Goal: Task Accomplishment & Management: Manage account settings

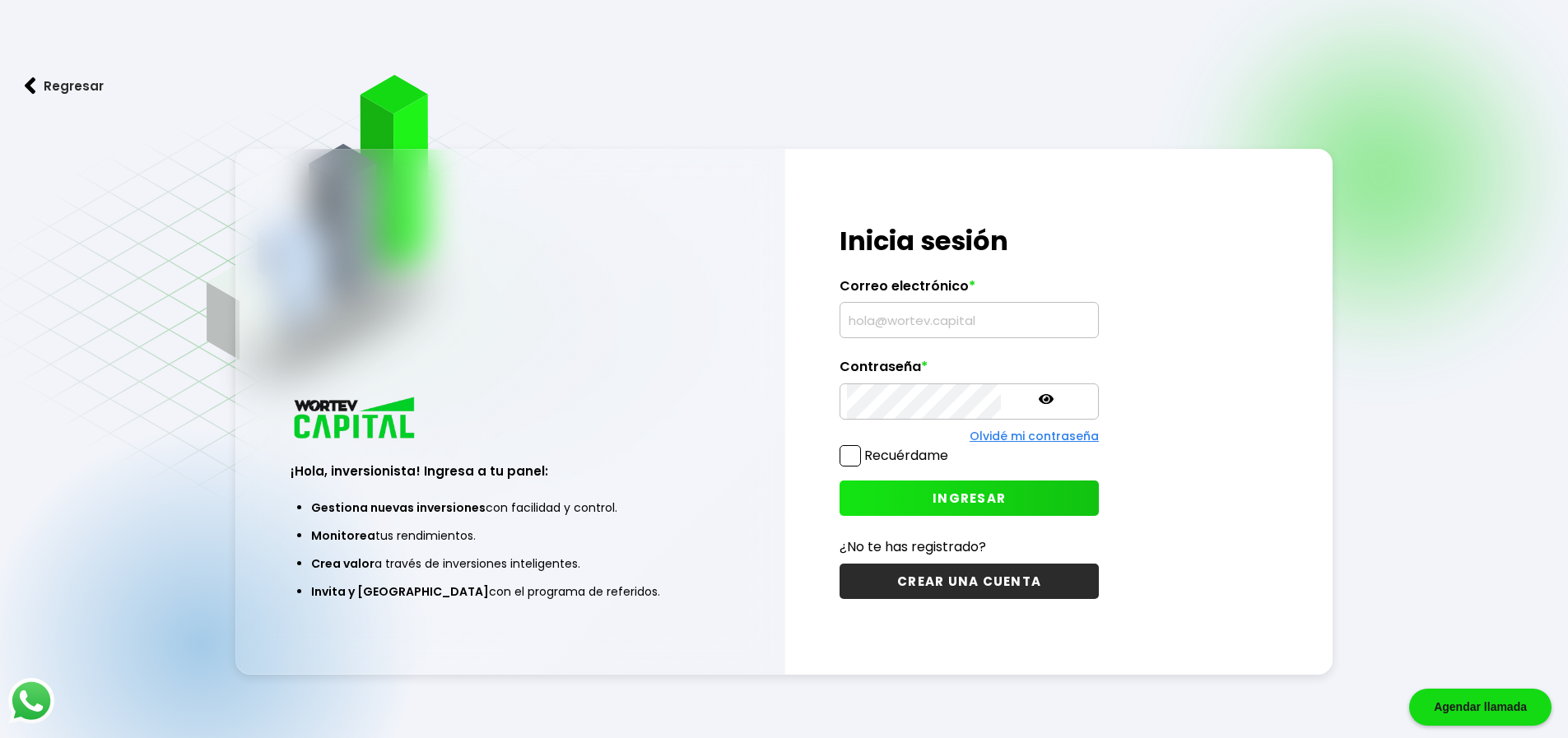
click at [883, 317] on input "text" at bounding box center [969, 320] width 245 height 35
type input "[PERSON_NAME][EMAIL_ADDRESS][PERSON_NAME][DOMAIN_NAME]"
click at [933, 506] on span "INGRESAR" at bounding box center [970, 498] width 74 height 17
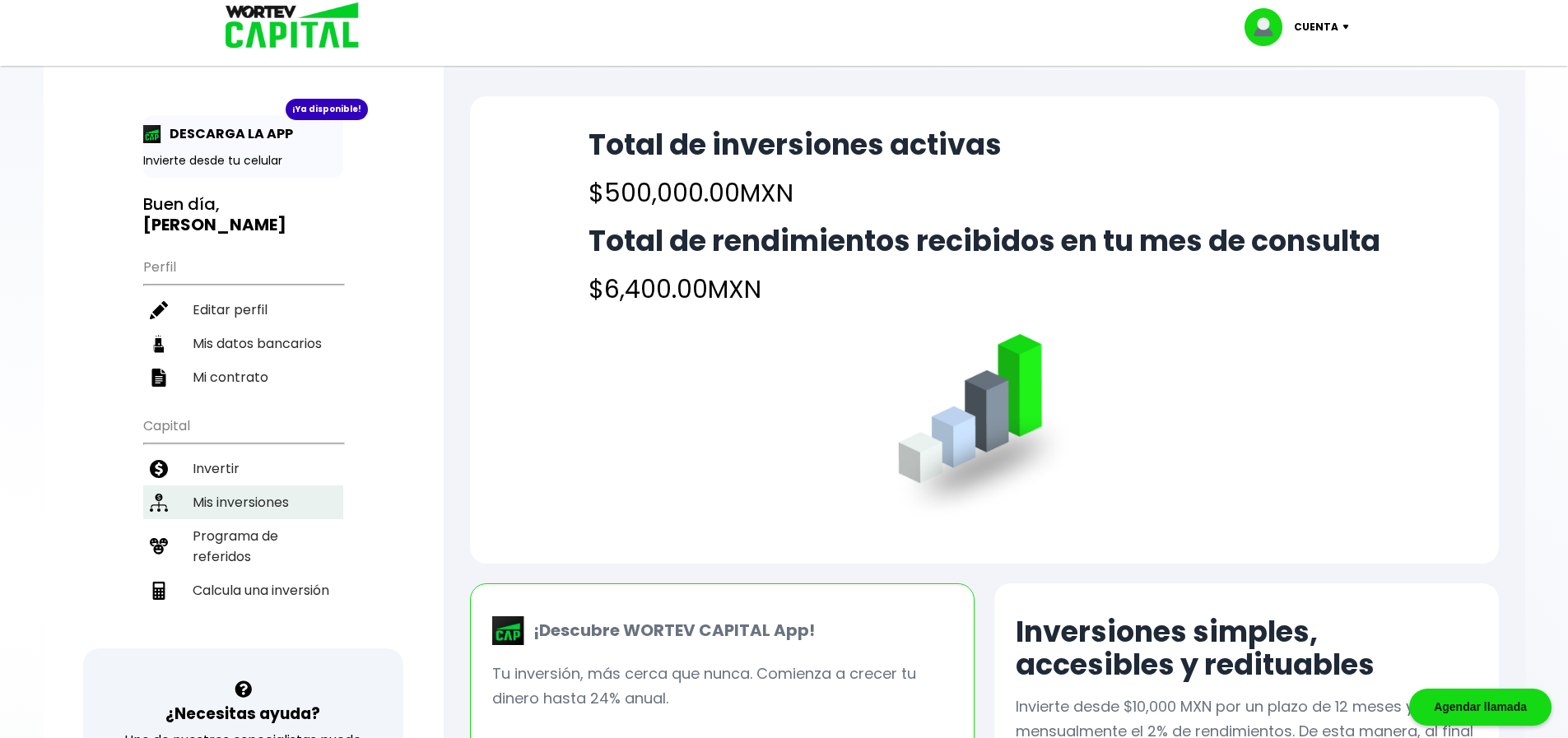
click at [265, 489] on li "Mis inversiones" at bounding box center [244, 503] width 200 height 34
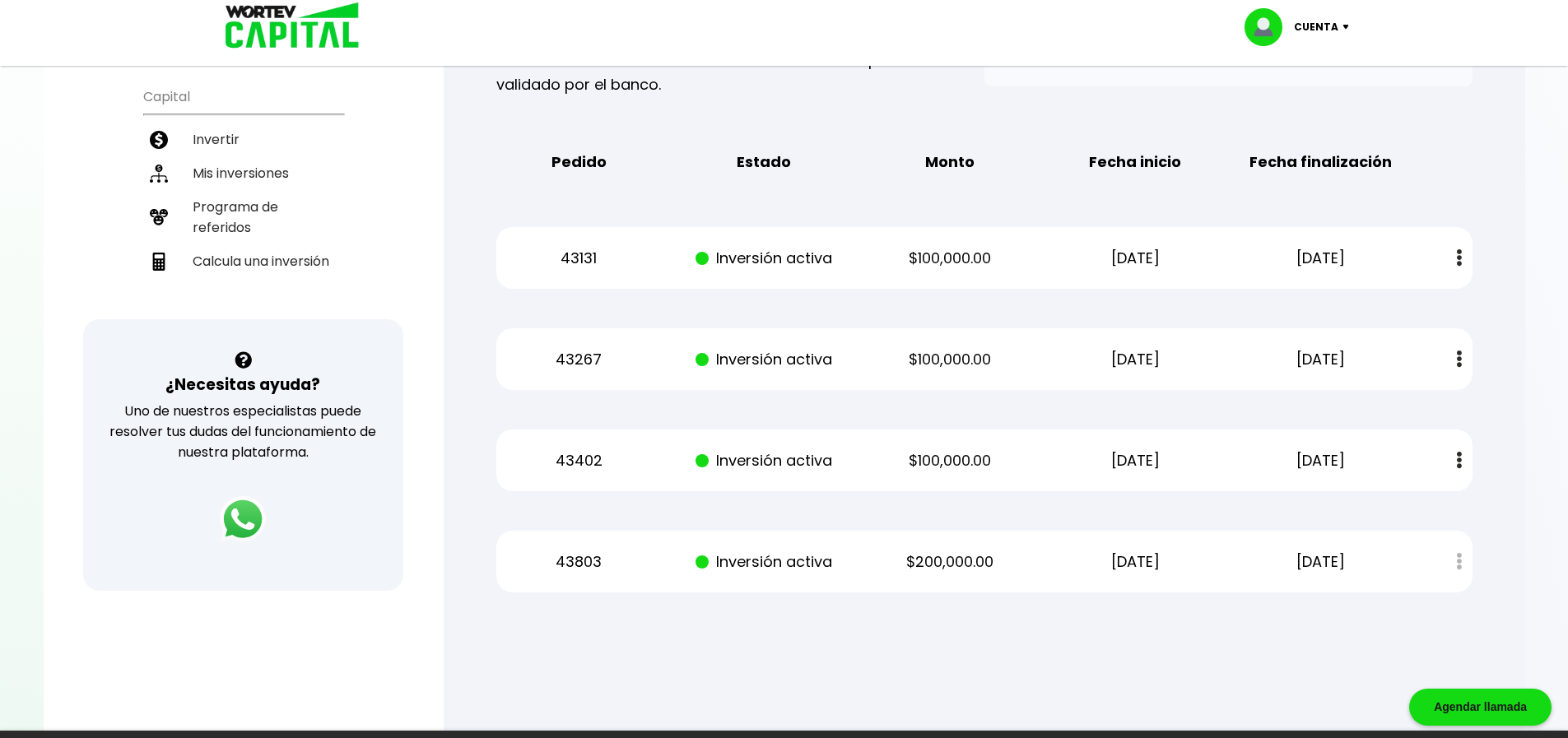
scroll to position [247, 0]
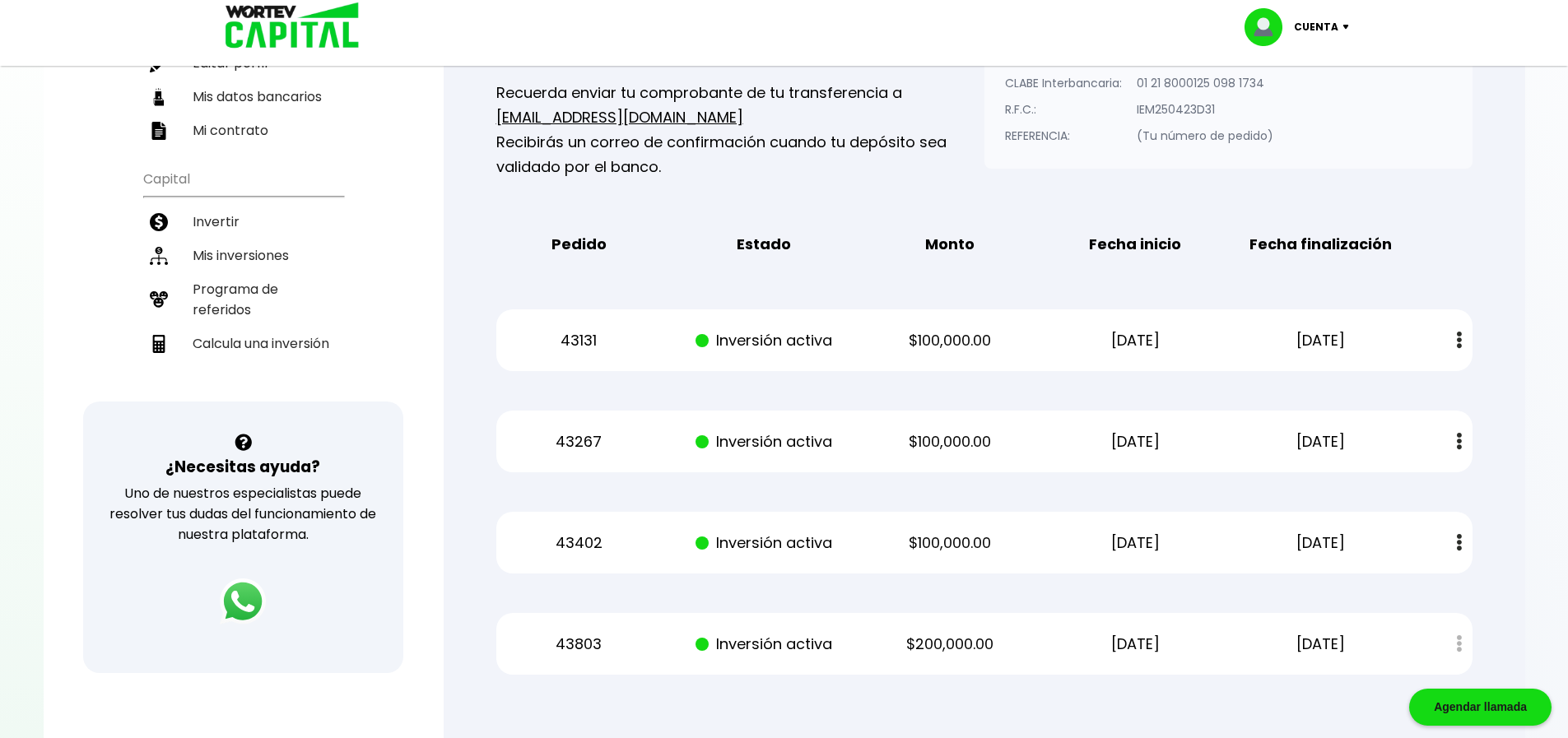
click at [1336, 30] on p "Cuenta" at bounding box center [1316, 27] width 44 height 25
click at [1309, 113] on li "Cerrar sesión" at bounding box center [1299, 110] width 131 height 34
